Goal: Task Accomplishment & Management: Manage account settings

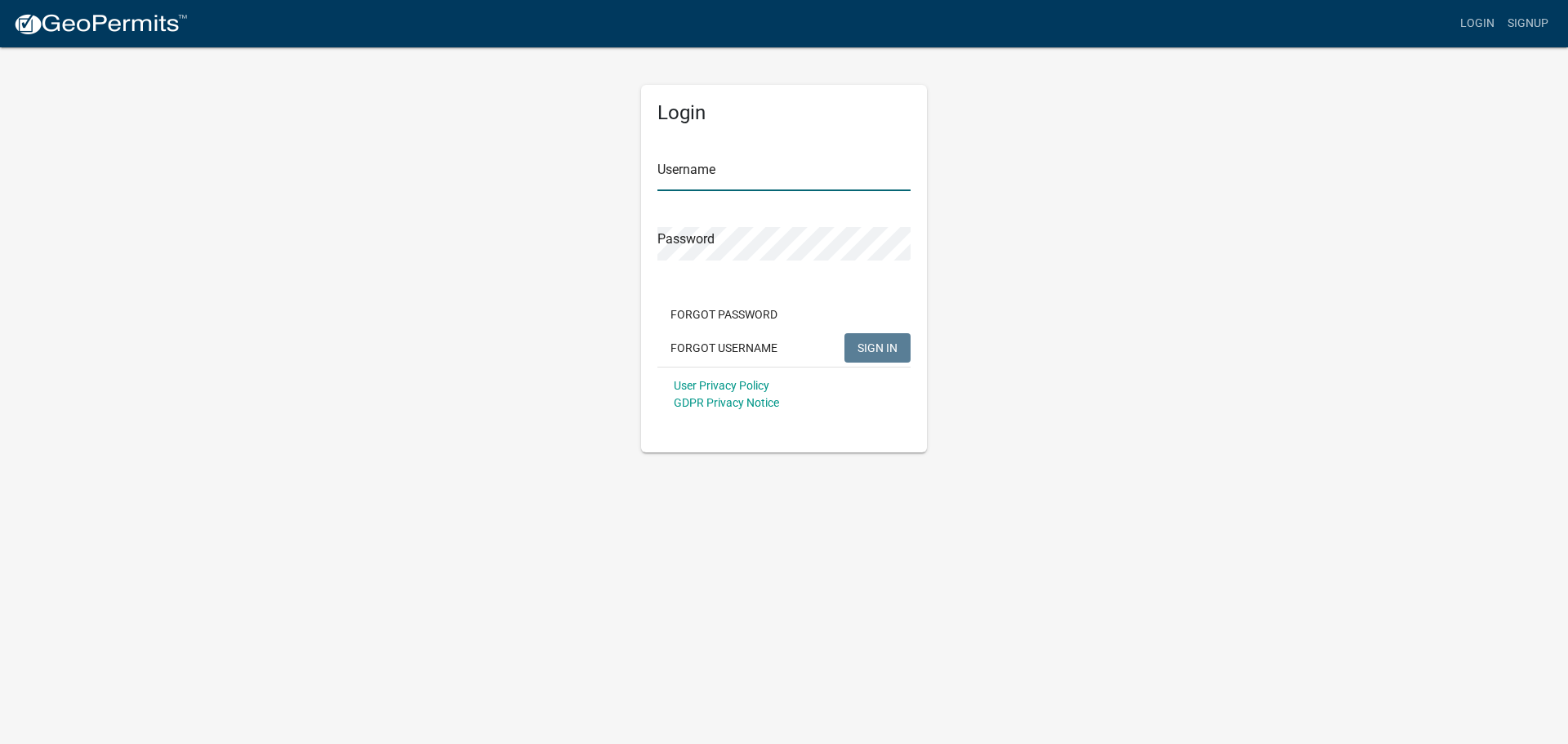
click at [707, 177] on input "Username" at bounding box center [784, 174] width 253 height 34
type input "t"
type input "[EMAIL_ADDRESS][DOMAIN_NAME]"
click at [877, 346] on span "SIGN IN" at bounding box center [877, 347] width 40 height 13
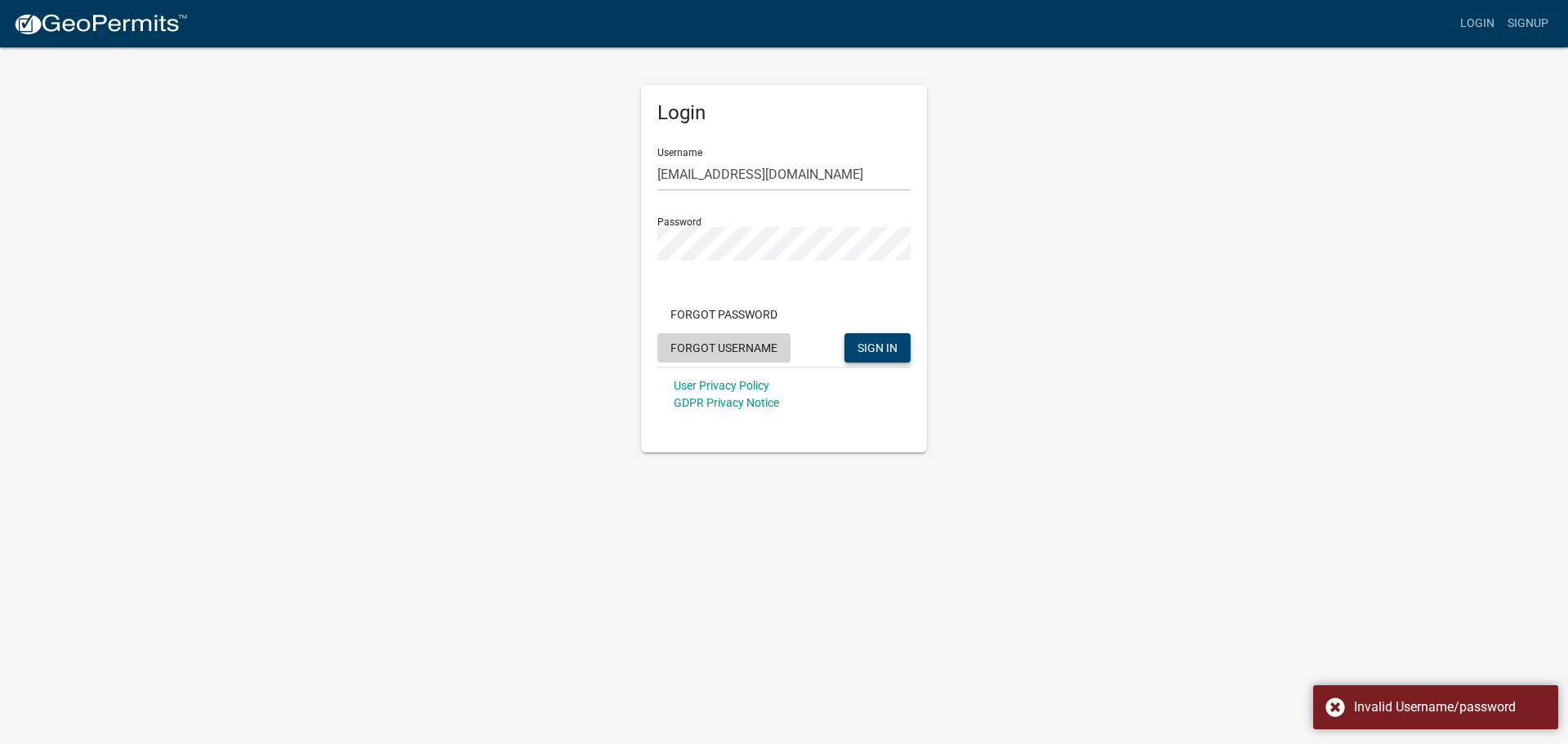
click at [741, 347] on button "Forgot Username" at bounding box center [724, 348] width 133 height 29
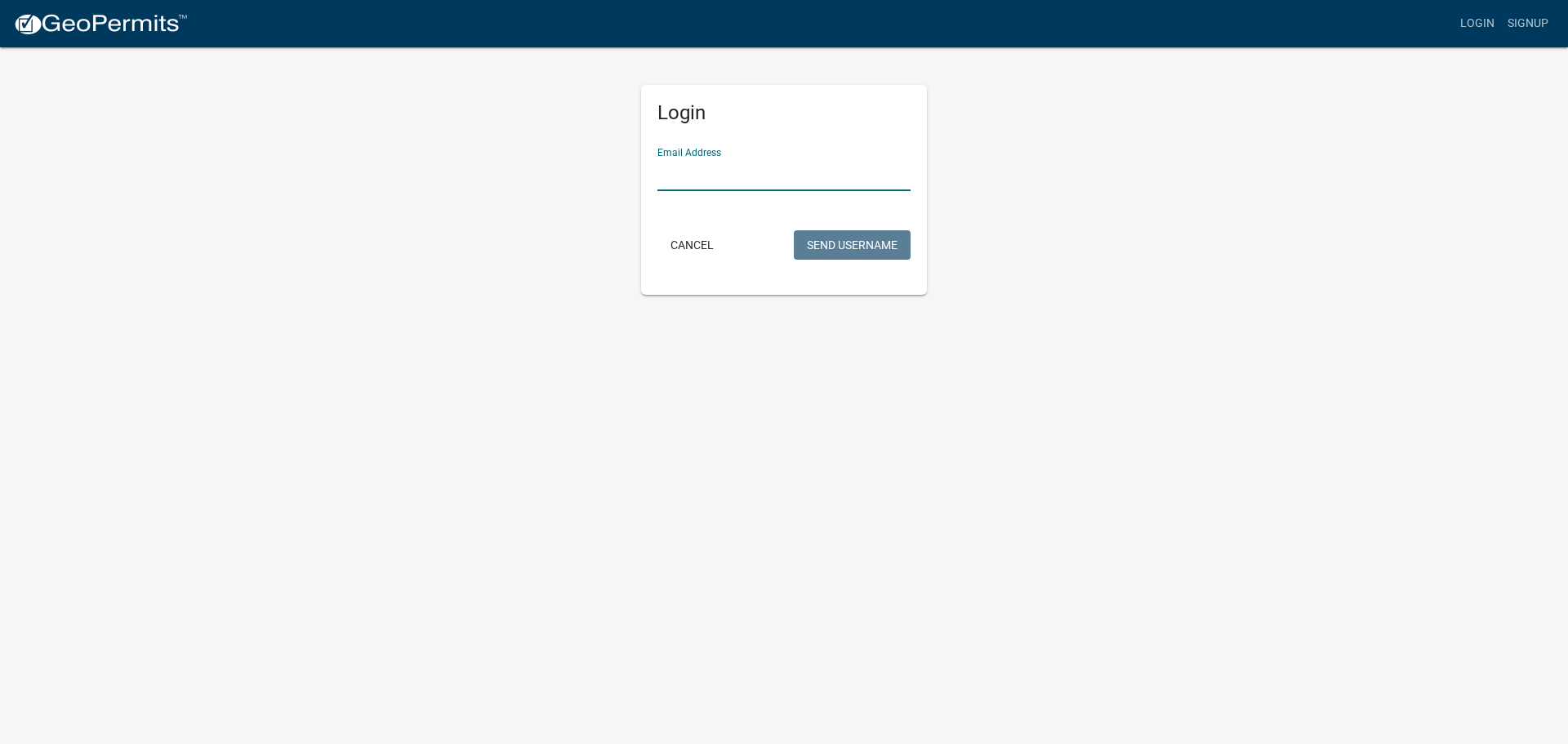
click at [690, 182] on input "Email Address" at bounding box center [784, 174] width 253 height 34
type input "[EMAIL_ADDRESS][DOMAIN_NAME]"
click at [853, 245] on button "Send Username" at bounding box center [852, 245] width 117 height 29
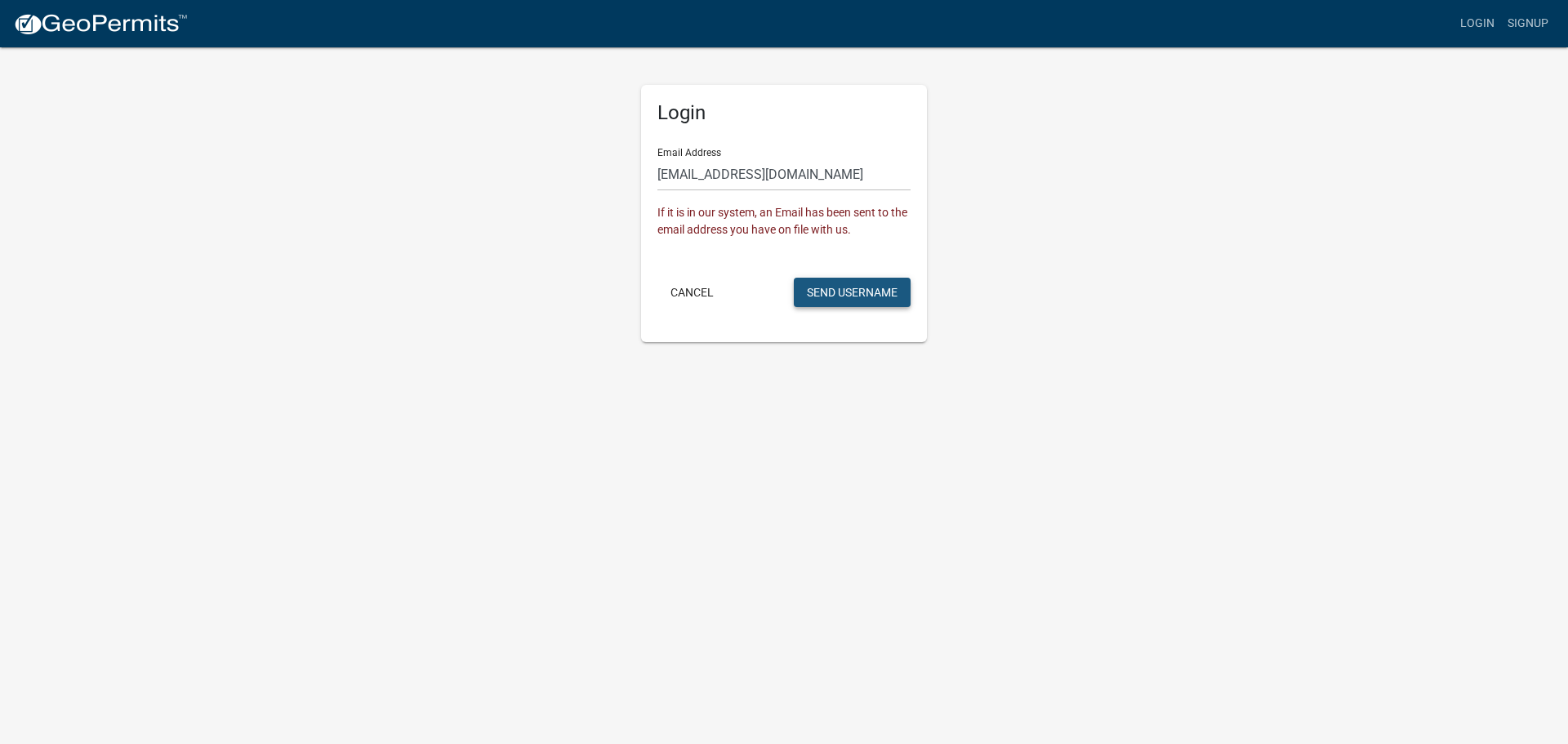
click at [834, 290] on button "Send Username" at bounding box center [852, 292] width 117 height 29
click at [1475, 21] on link "Login" at bounding box center [1477, 24] width 47 height 31
click at [688, 295] on button "Cancel" at bounding box center [692, 292] width 69 height 29
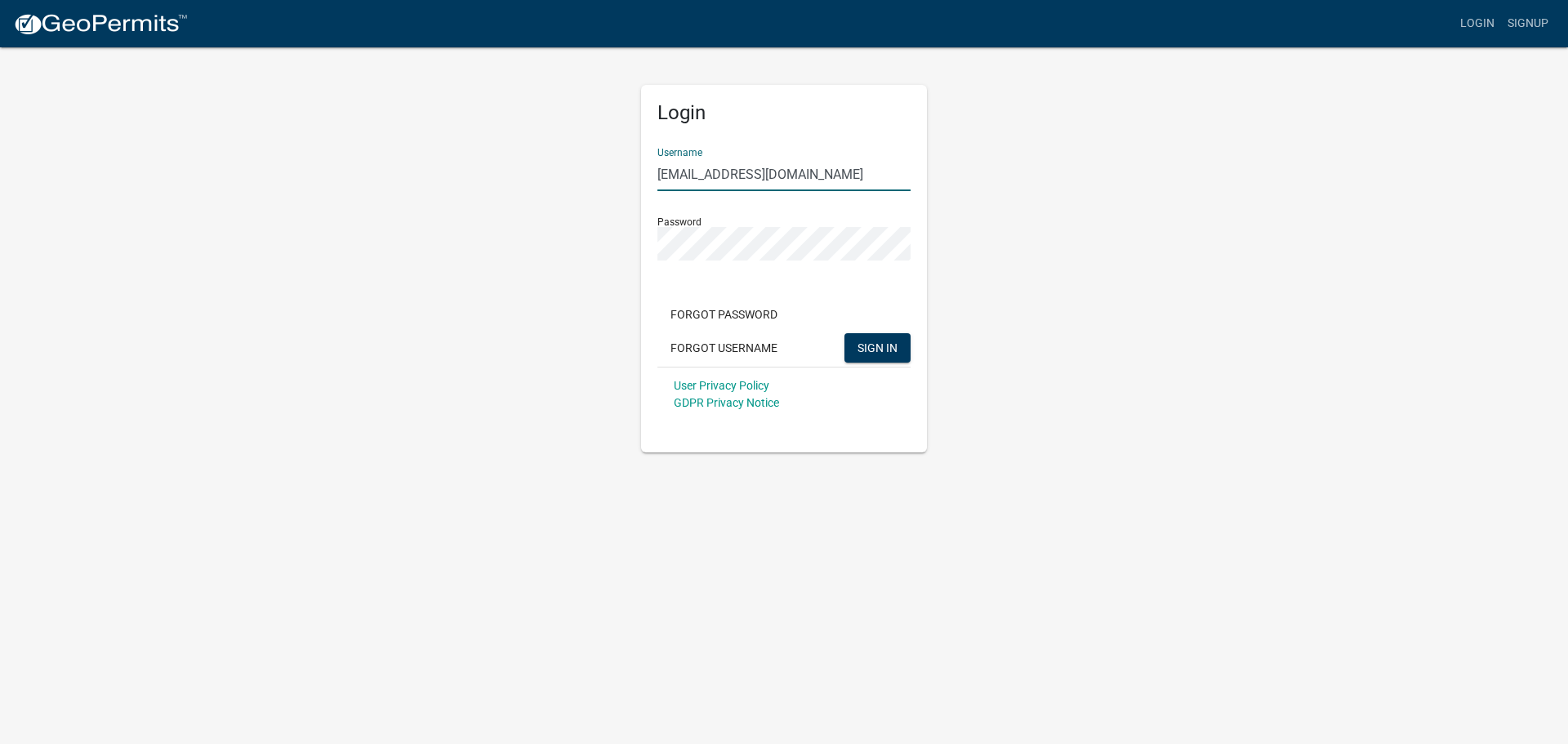
drag, startPoint x: 867, startPoint y: 173, endPoint x: 814, endPoint y: 169, distance: 53.2
click at [814, 169] on input "[EMAIL_ADDRESS][DOMAIN_NAME]" at bounding box center [784, 174] width 253 height 34
drag, startPoint x: 493, startPoint y: 166, endPoint x: 308, endPoint y: 150, distance: 185.7
click at [308, 150] on app-login-view "more_horiz Login Signup Login Username [EMAIL_ADDRESS][DOMAIN_NAME] Password Fo…" at bounding box center [784, 226] width 1568 height 452
click at [869, 177] on input "[EMAIL_ADDRESS][DOMAIN_NAME]" at bounding box center [784, 174] width 253 height 34
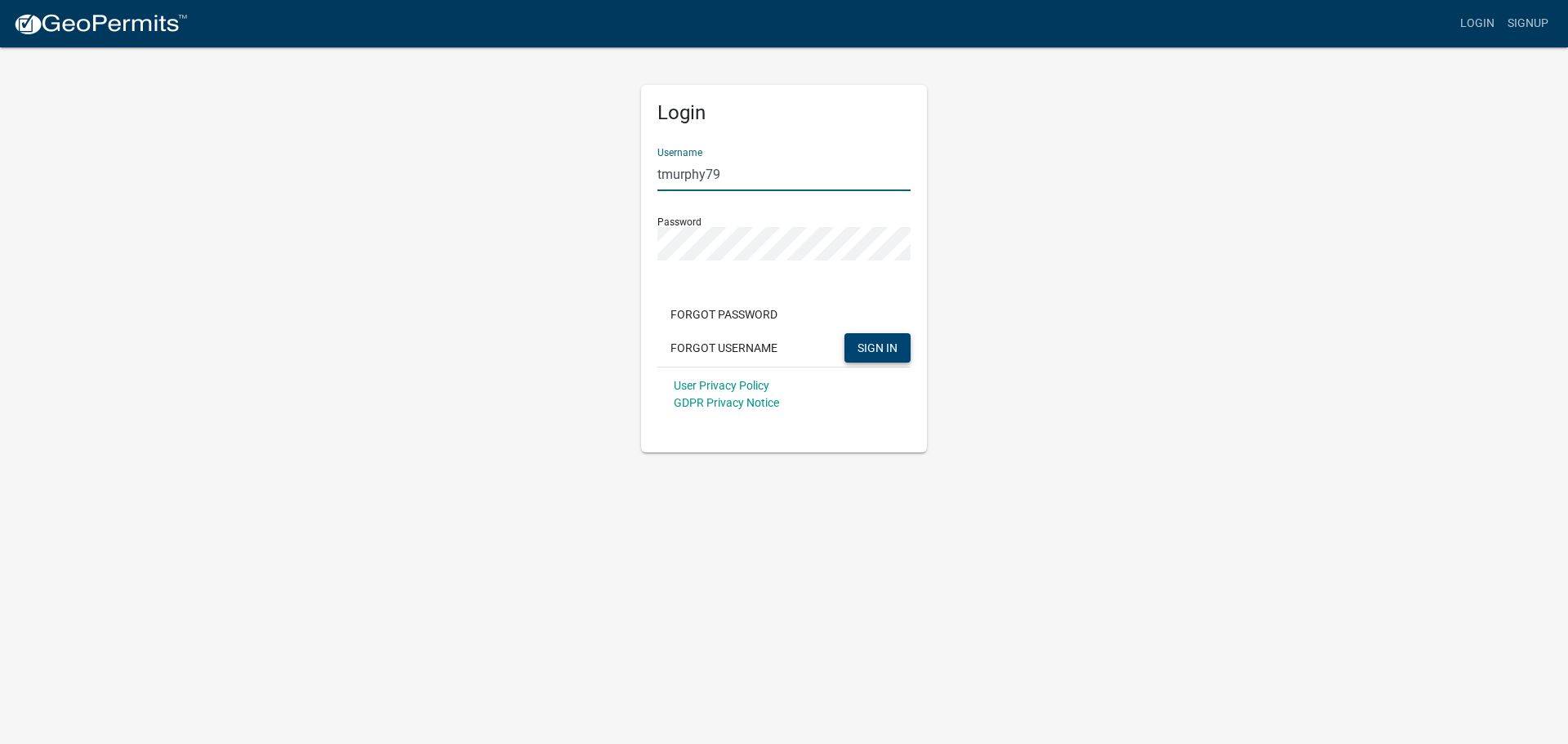
type input "tmurphy79"
click at [883, 347] on span "SIGN IN" at bounding box center [877, 347] width 40 height 13
click at [621, 247] on div "Login Username tmurphy79 Password Forgot Password Forgot Username SIGN IN User …" at bounding box center [784, 248] width 931 height 407
click at [845, 333] on button "SIGN IN" at bounding box center [877, 348] width 67 height 29
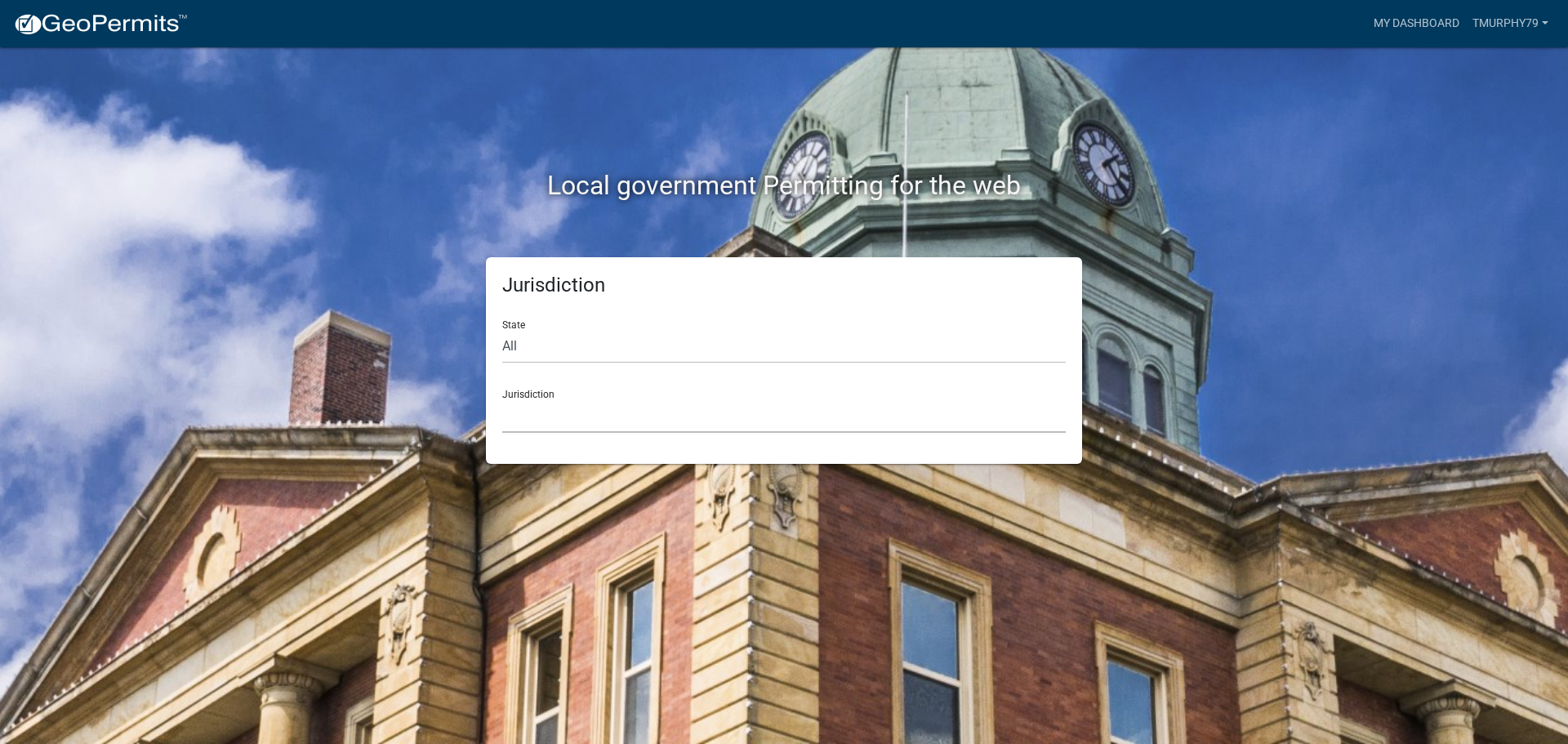
click at [504, 421] on select "[GEOGRAPHIC_DATA], [US_STATE] [GEOGRAPHIC_DATA], [US_STATE][PERSON_NAME][GEOGRA…" at bounding box center [784, 416] width 563 height 34
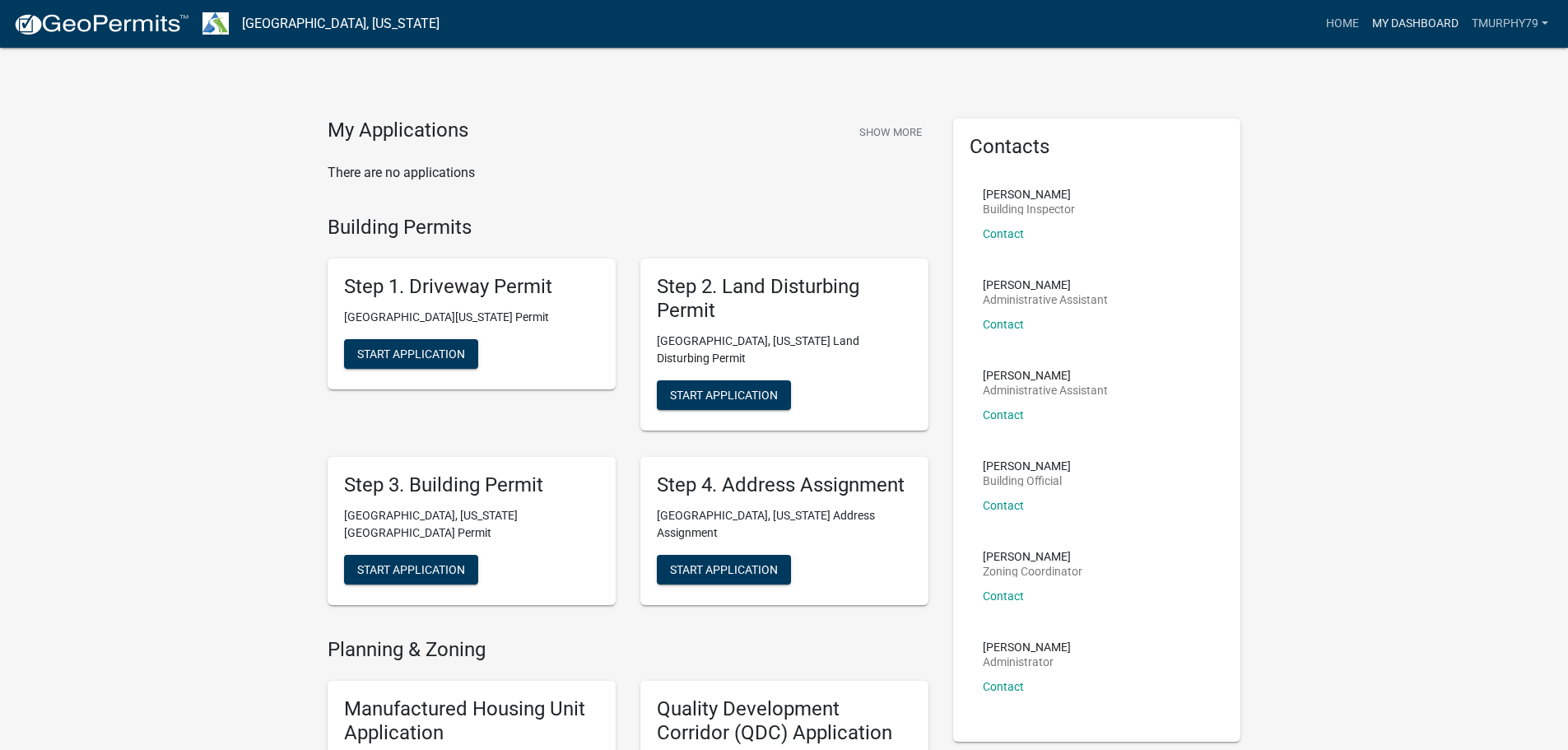
click at [1433, 20] on link "My Dashboard" at bounding box center [1414, 24] width 99 height 31
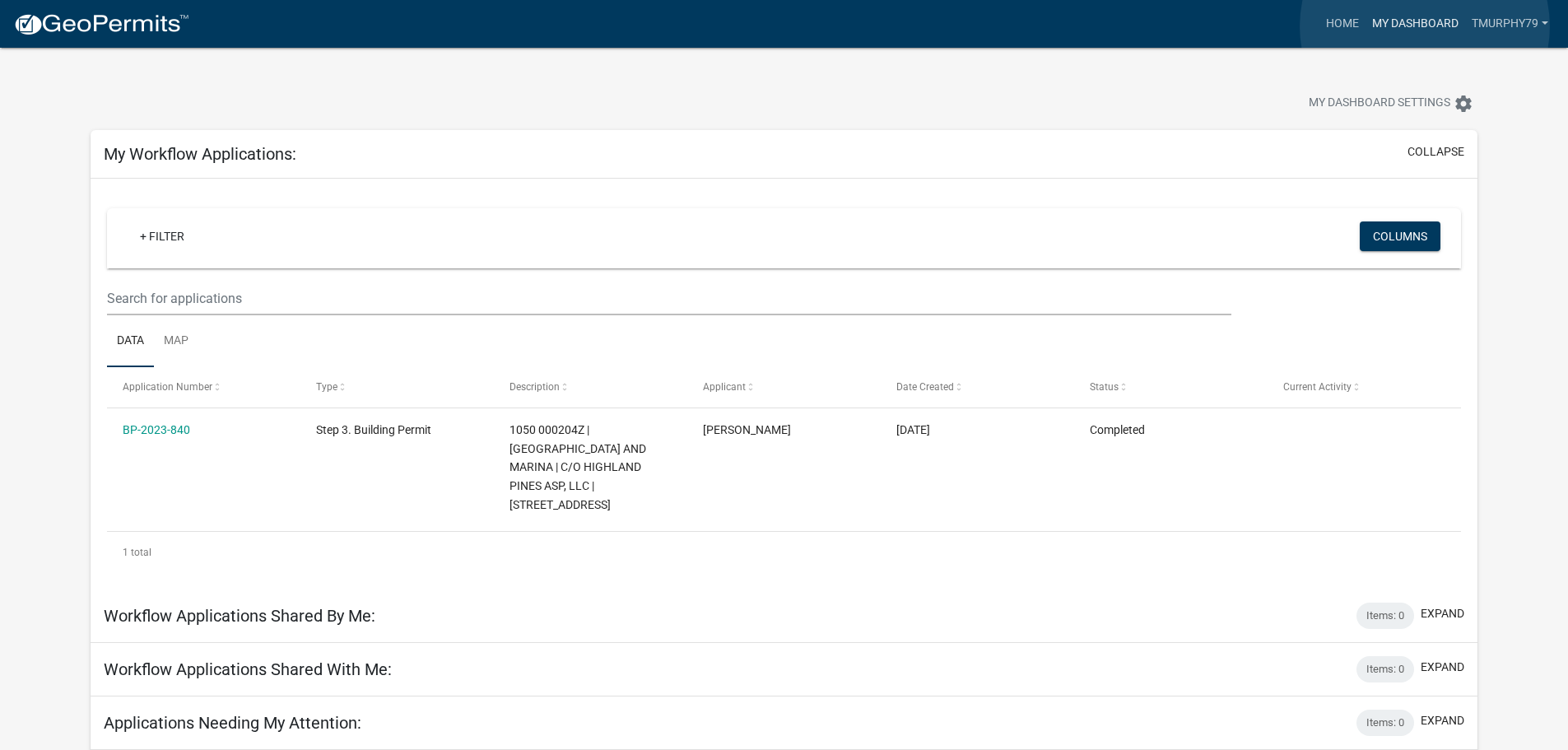
click at [1425, 26] on link "My Dashboard" at bounding box center [1414, 24] width 99 height 31
click at [1509, 25] on link "tmurphy79" at bounding box center [1509, 24] width 90 height 31
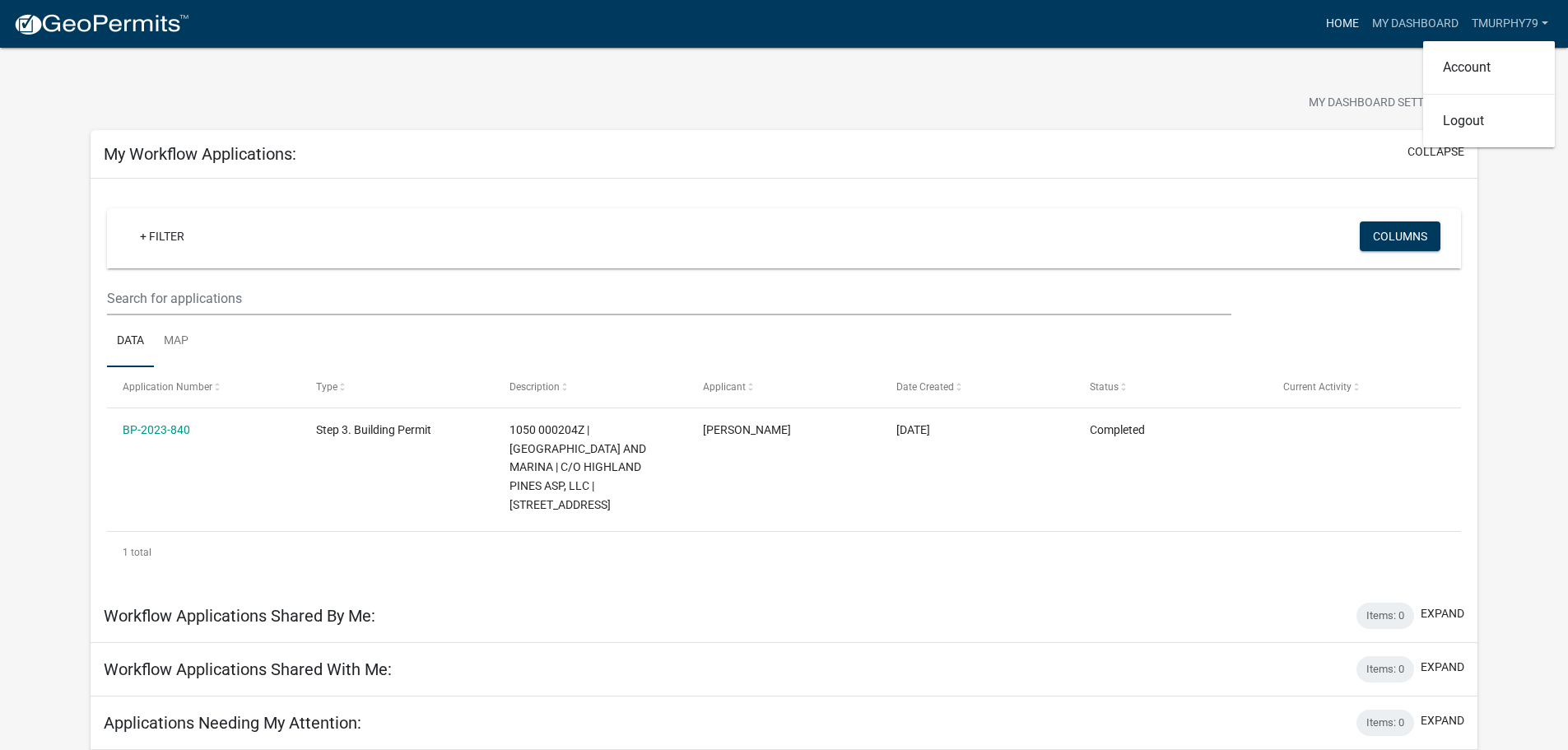
click at [1337, 27] on link "Home" at bounding box center [1342, 24] width 46 height 31
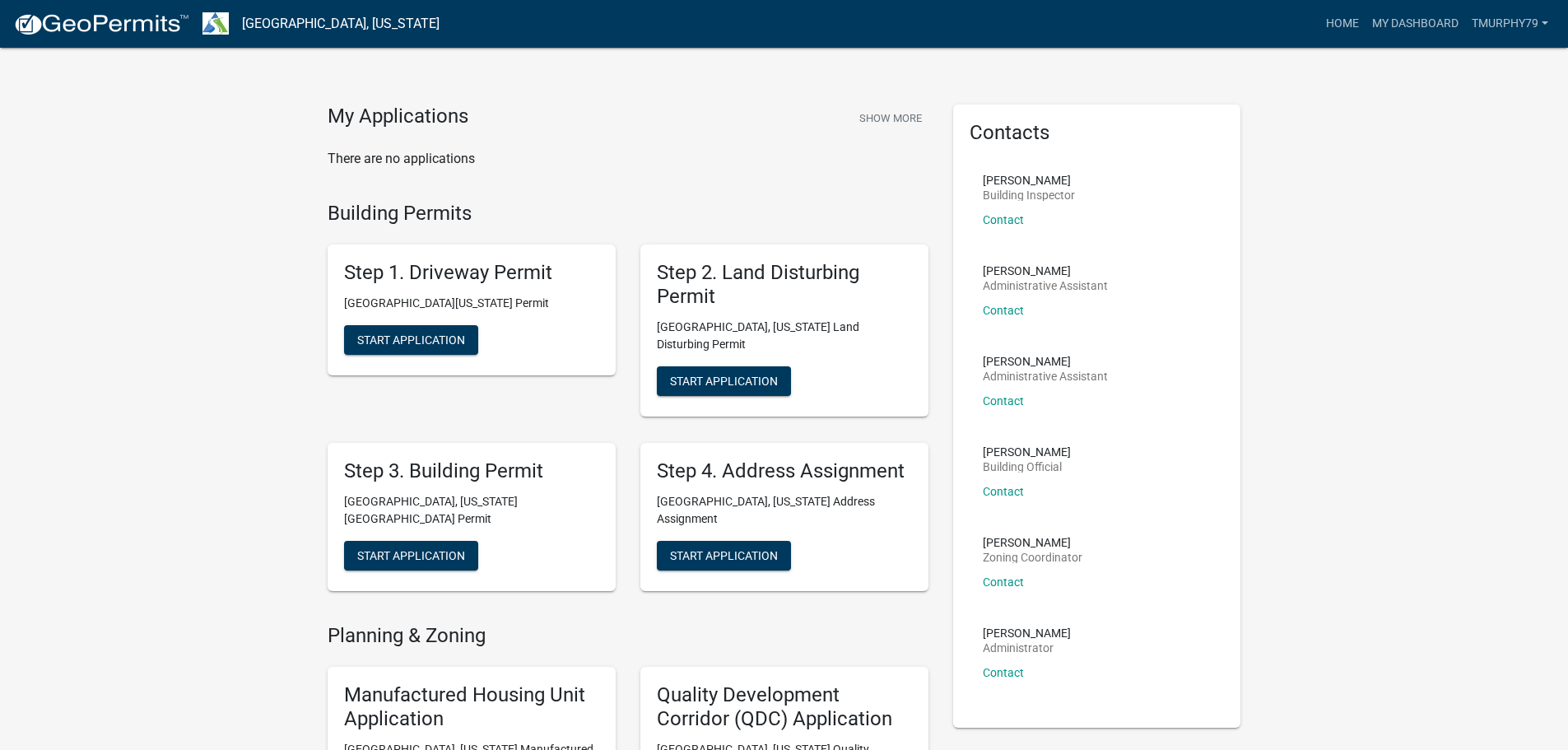
scroll to position [20, 0]
